Goal: Transaction & Acquisition: Purchase product/service

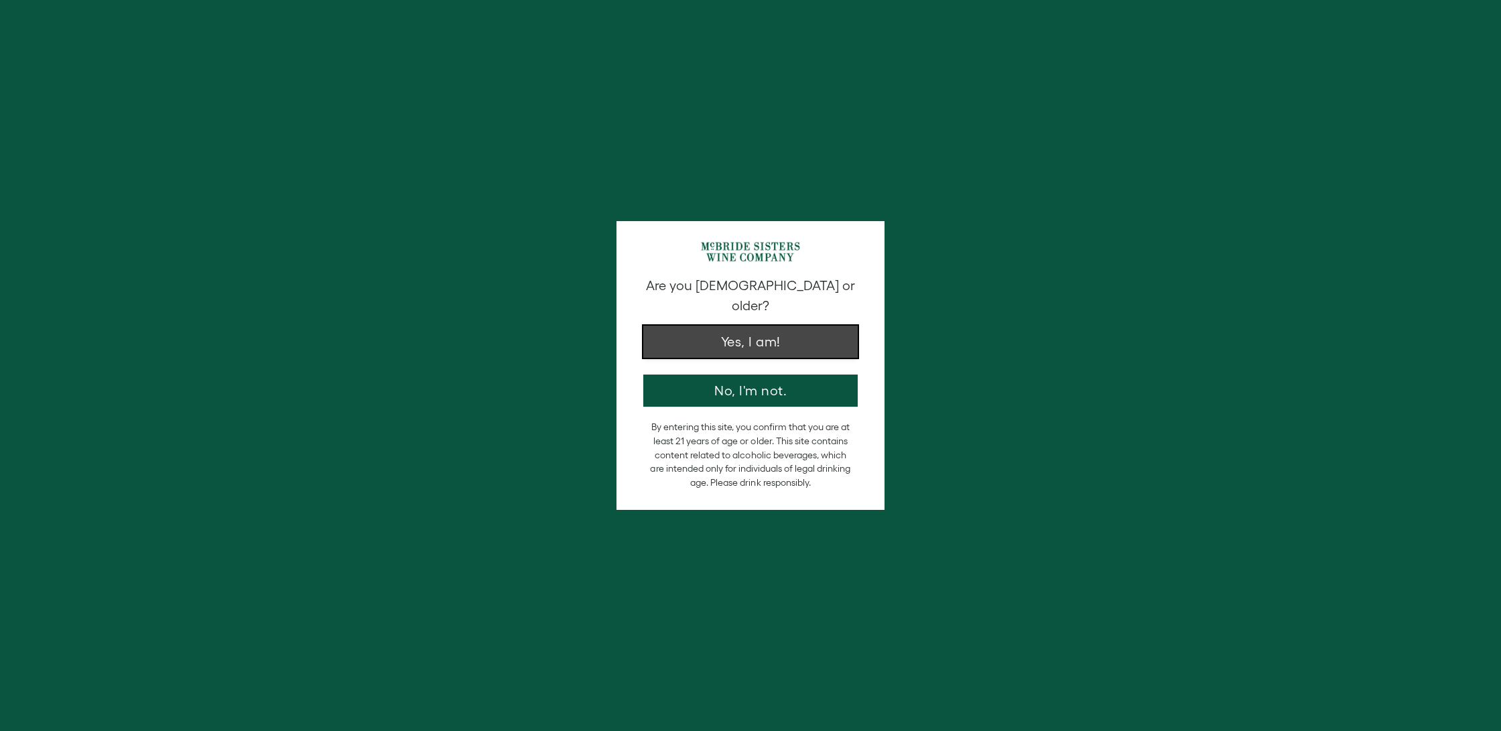
click at [782, 328] on button "Yes, I am!" at bounding box center [750, 342] width 214 height 32
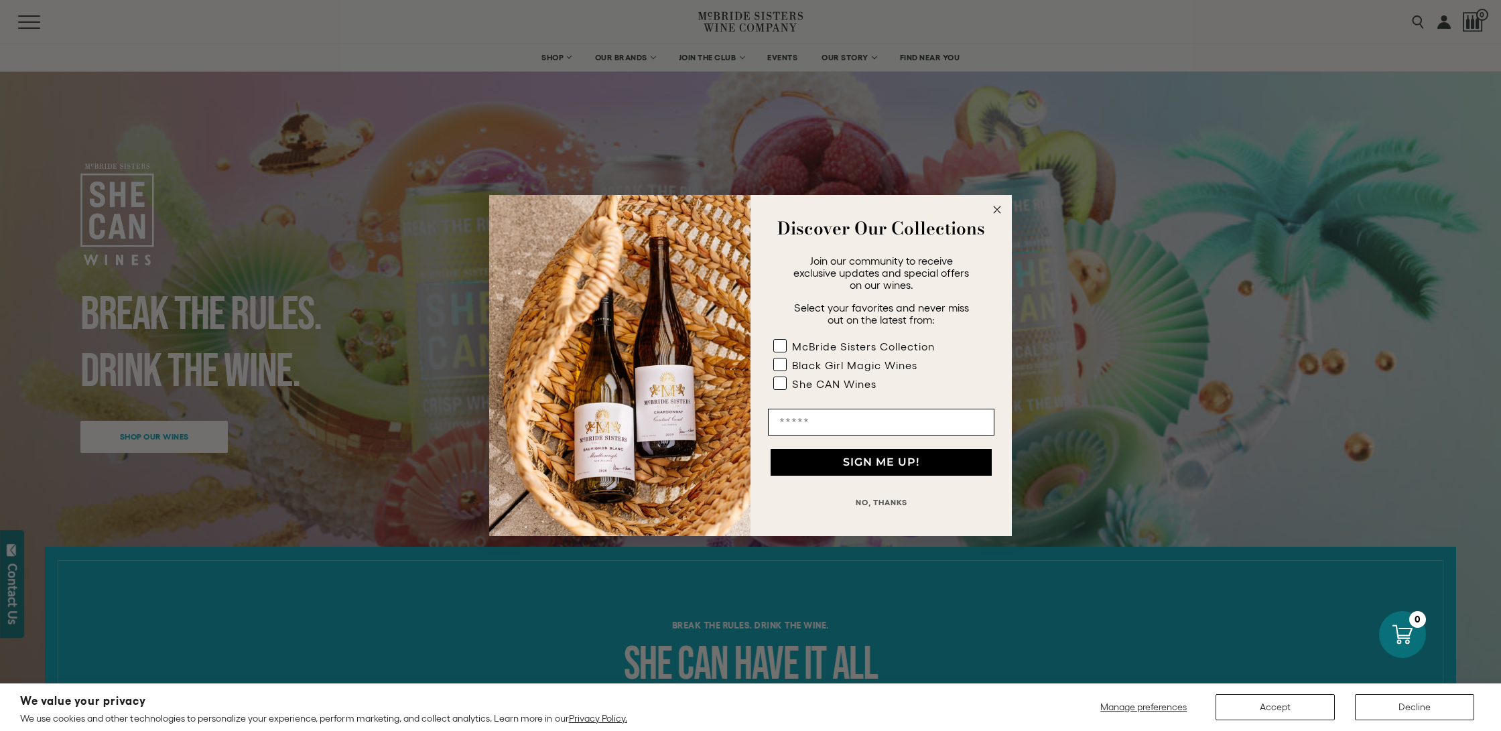
click at [1001, 212] on circle "Close dialog" at bounding box center [997, 209] width 15 height 15
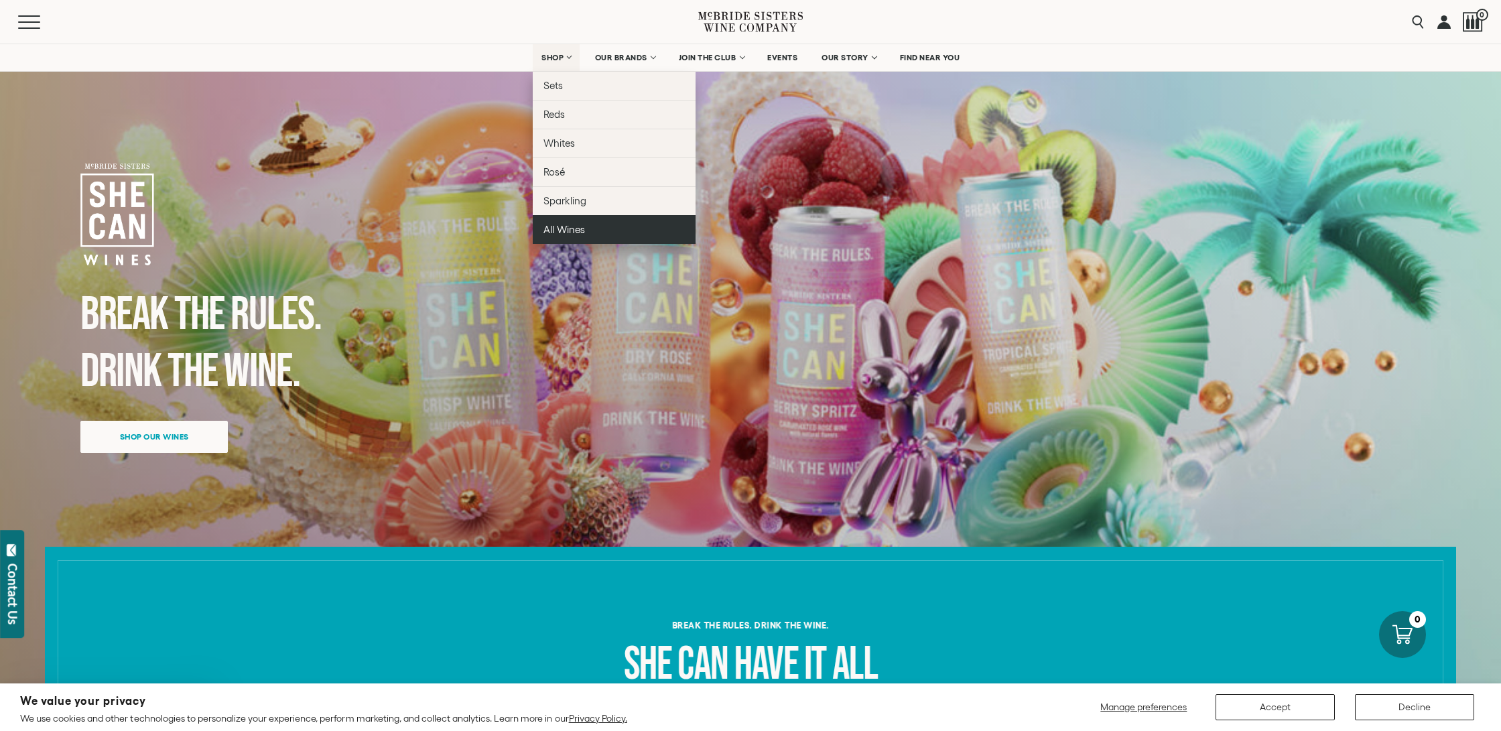
click at [580, 231] on span "All Wines" at bounding box center [565, 229] width 42 height 11
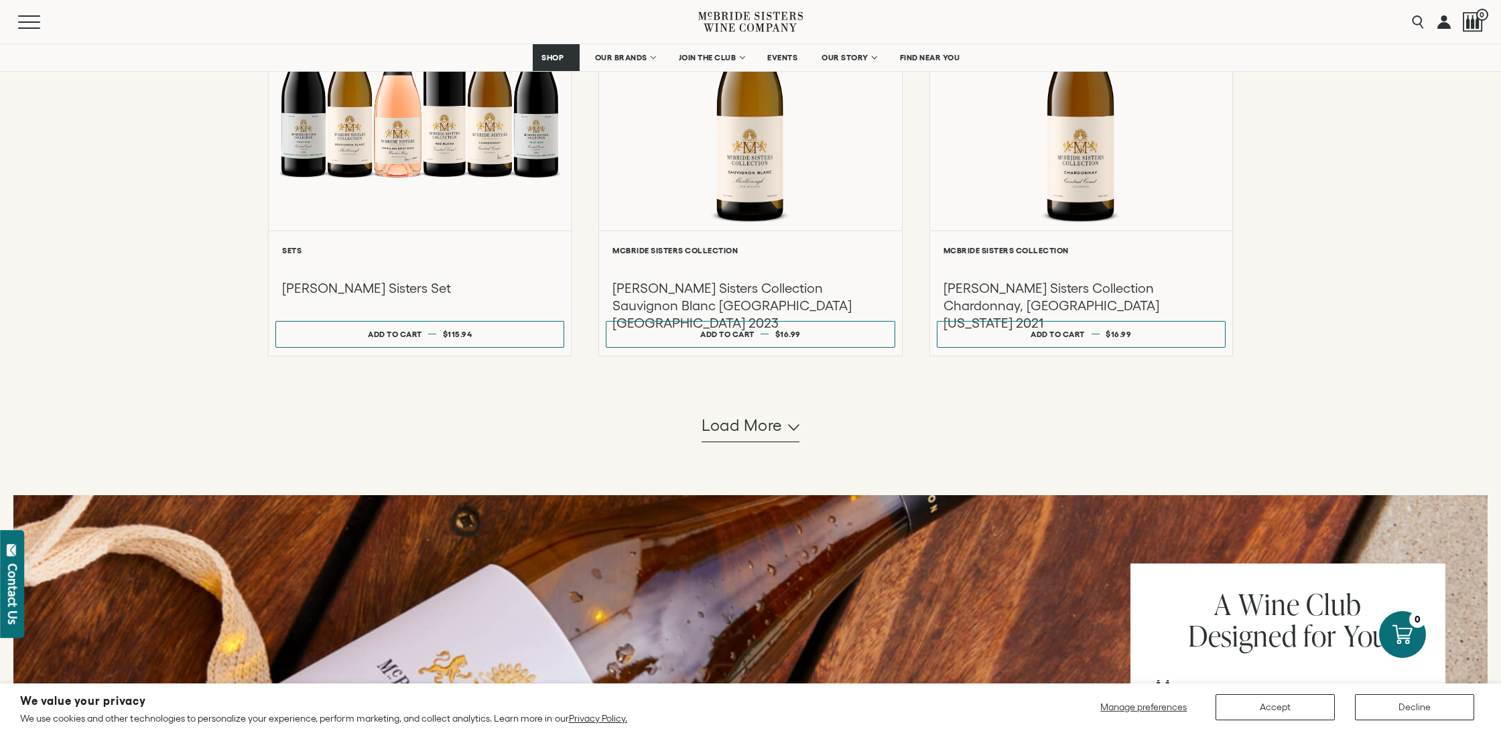
scroll to position [1176, 0]
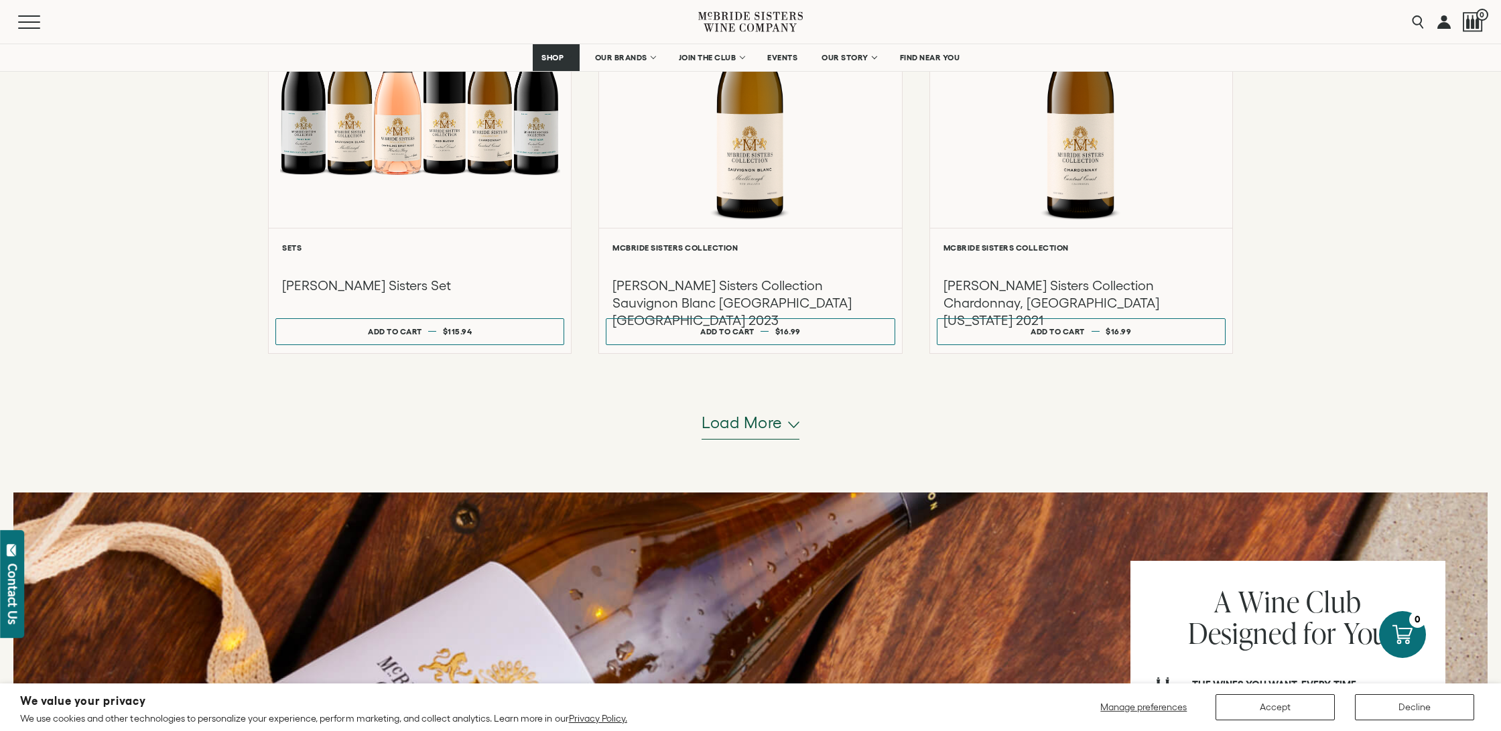
click at [743, 417] on span "Load more" at bounding box center [742, 423] width 81 height 23
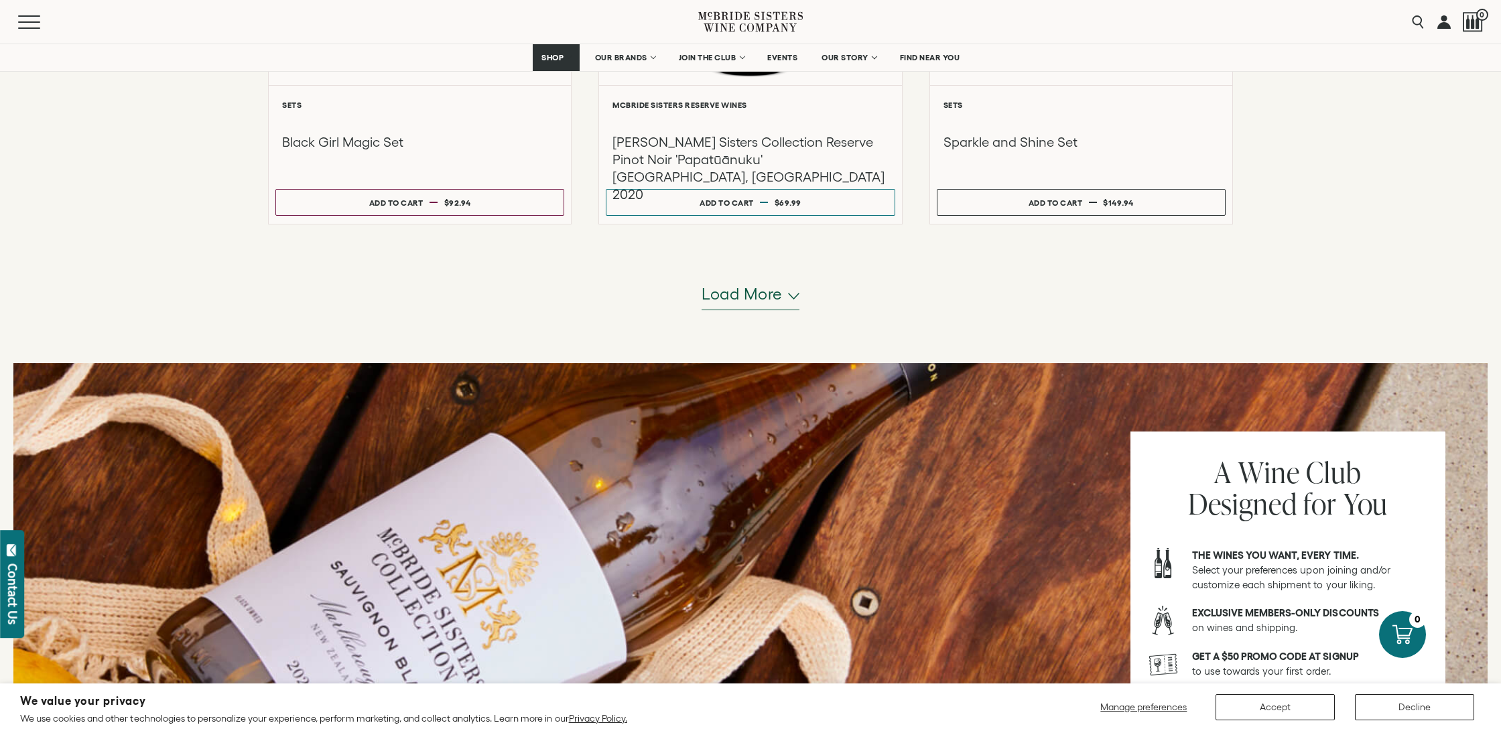
scroll to position [2659, 0]
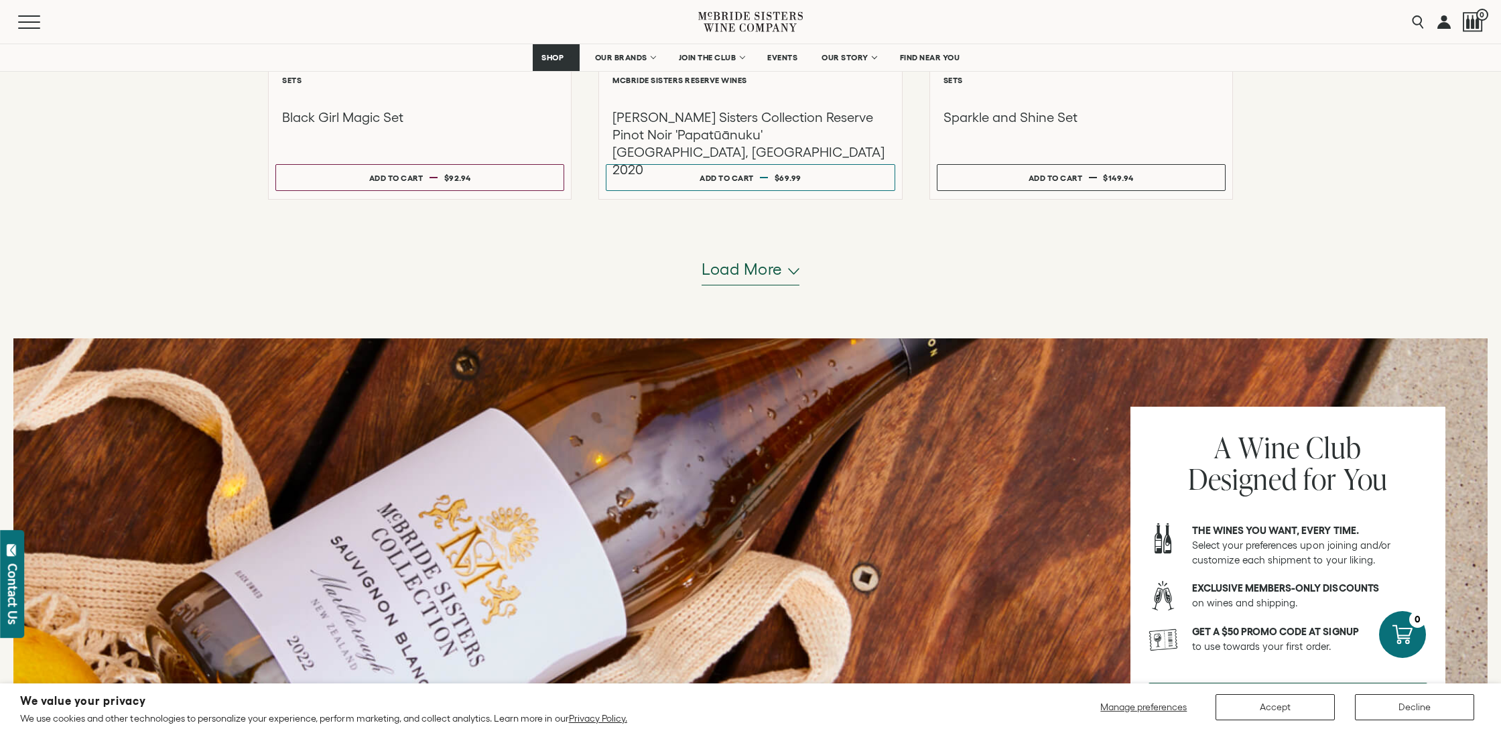
click at [750, 279] on span "Load more" at bounding box center [742, 269] width 81 height 23
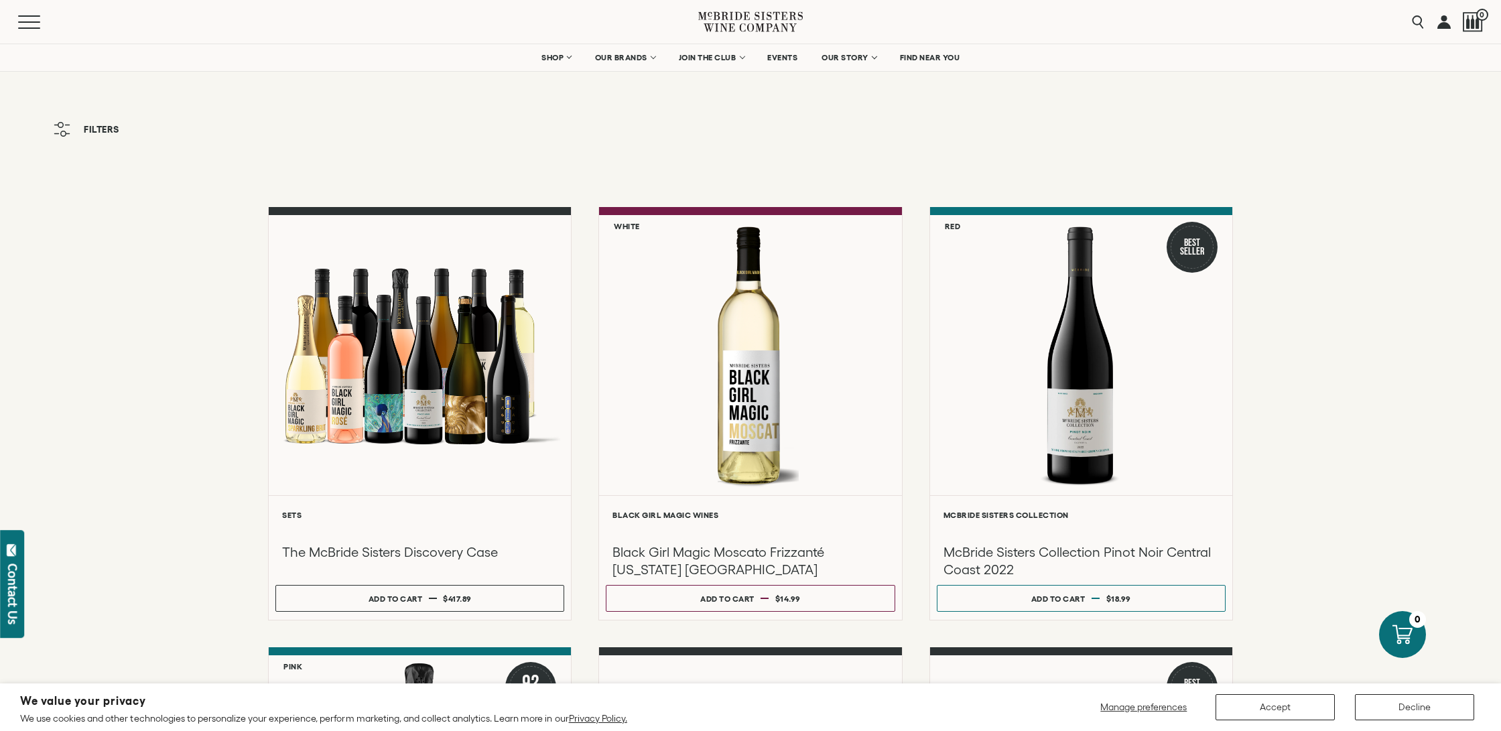
scroll to position [0, 0]
